Goal: Find specific page/section: Find specific page/section

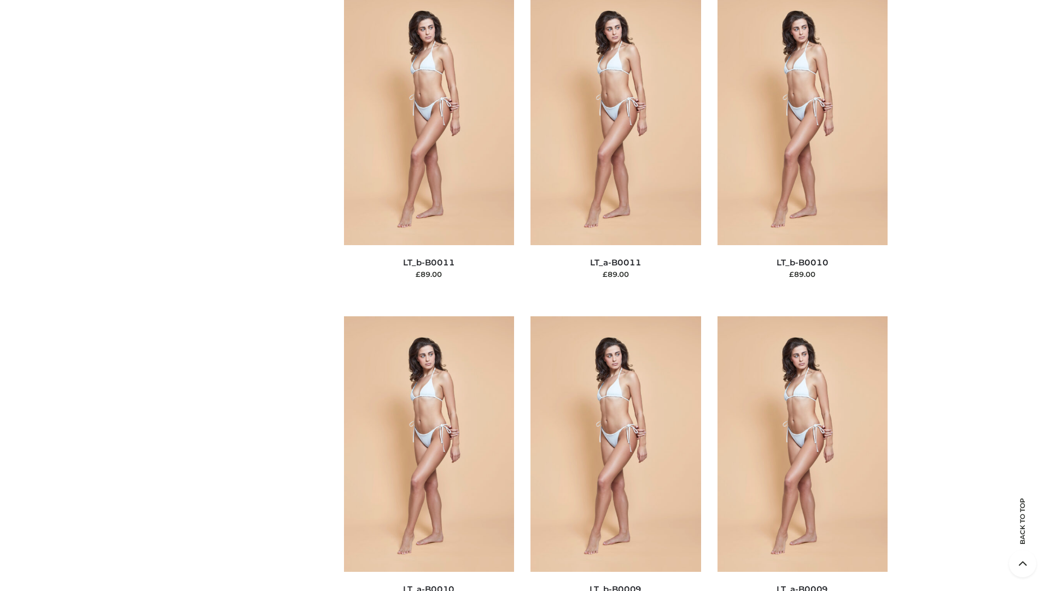
scroll to position [4913, 0]
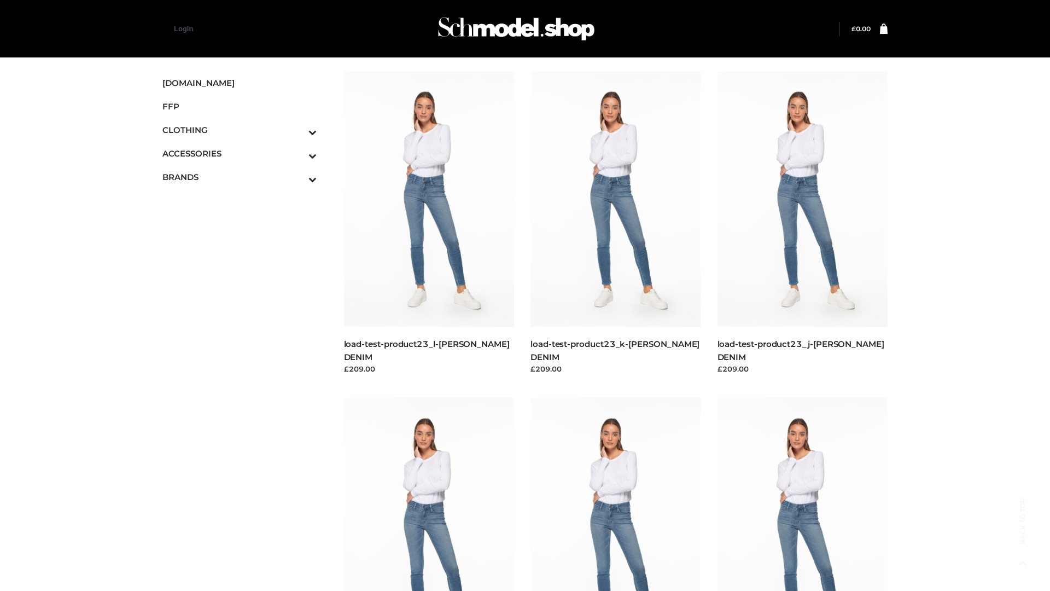
scroll to position [960, 0]
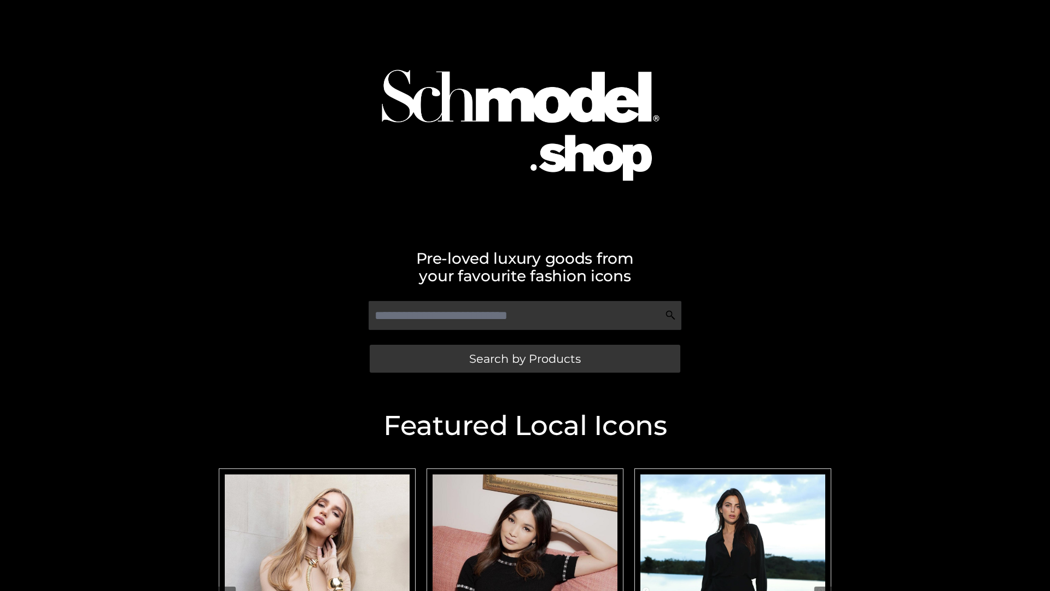
click at [525, 358] on span "Search by Products" at bounding box center [525, 358] width 112 height 11
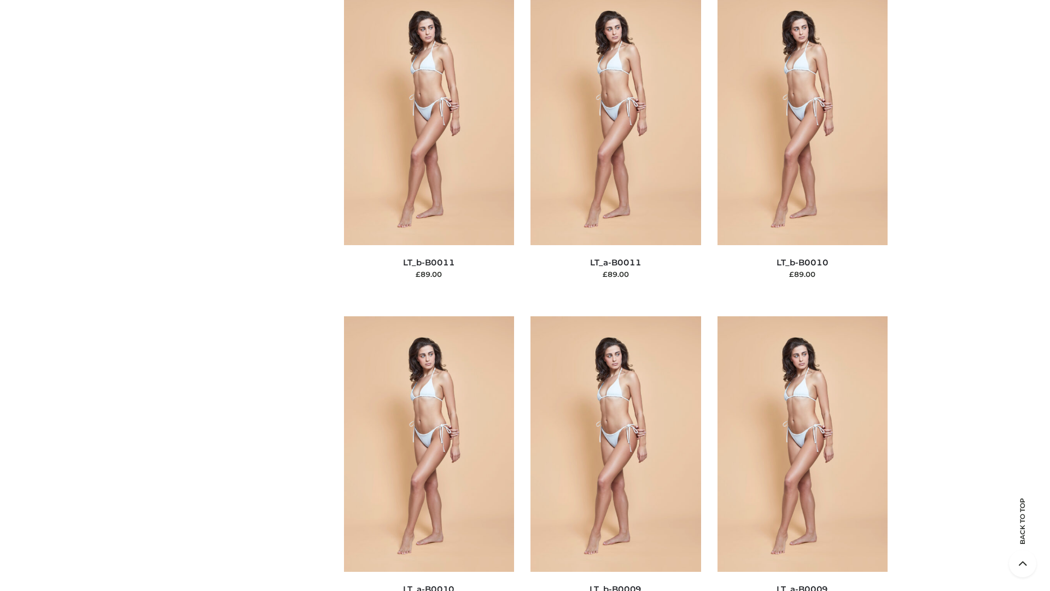
scroll to position [4913, 0]
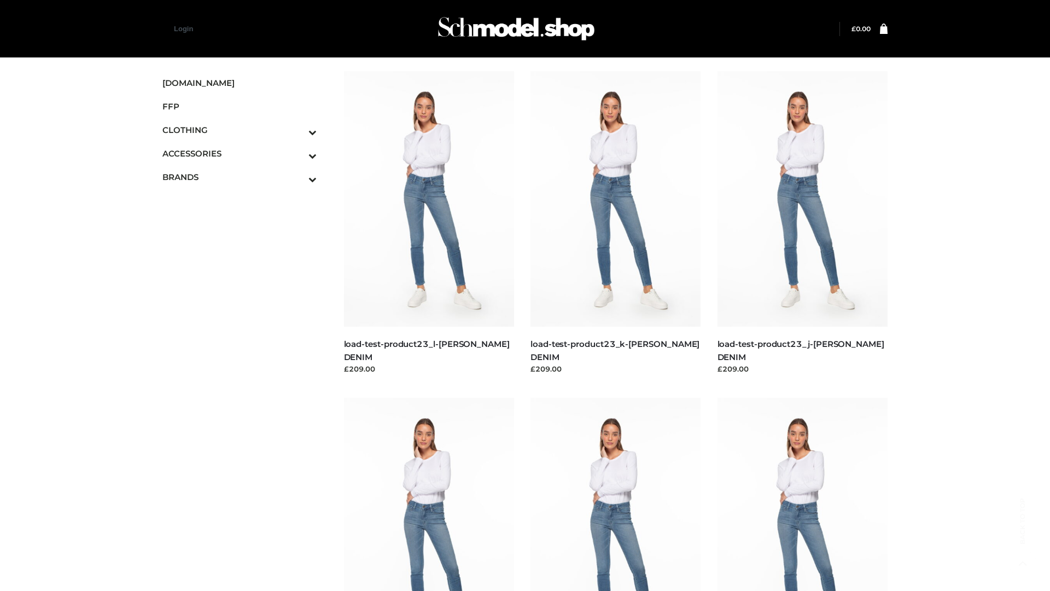
scroll to position [960, 0]
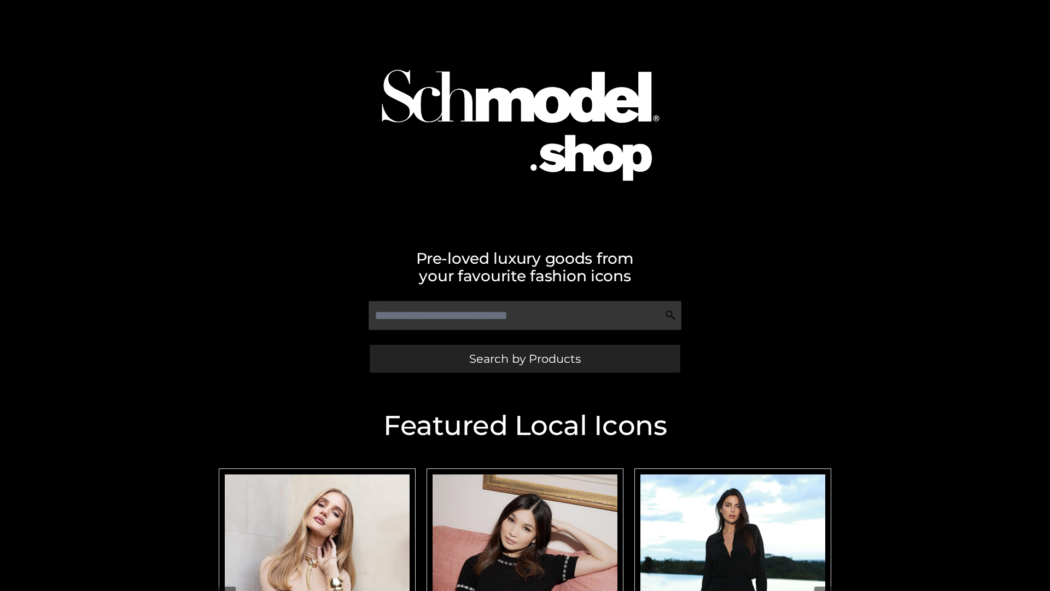
click at [525, 358] on span "Search by Products" at bounding box center [525, 358] width 112 height 11
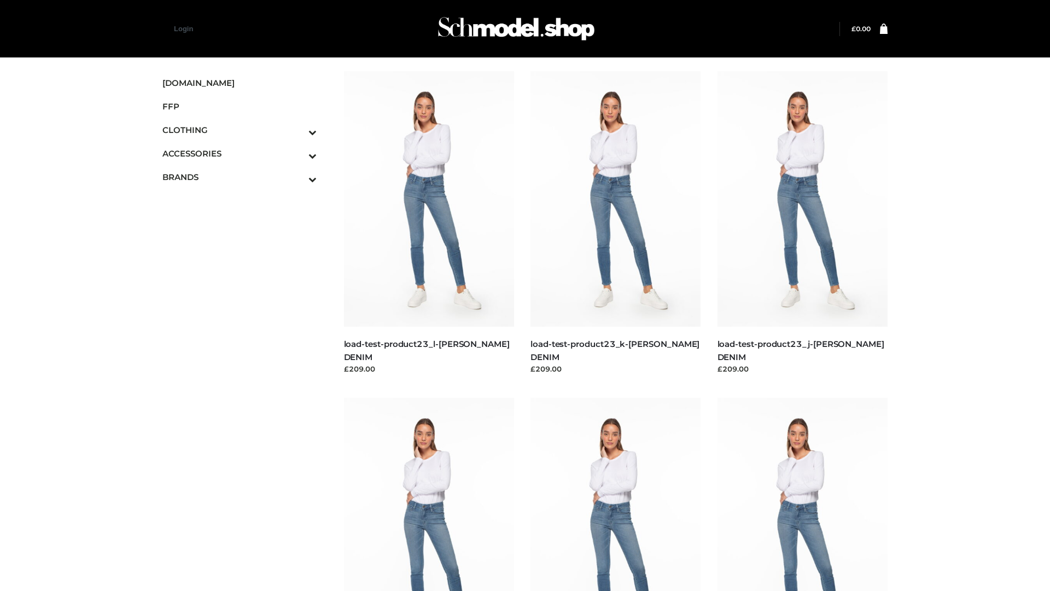
scroll to position [960, 0]
